Goal: Register for event/course

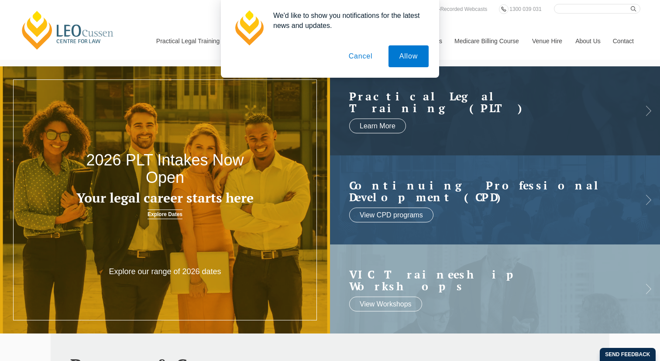
click at [364, 59] on button "Cancel" at bounding box center [361, 56] width 46 height 22
